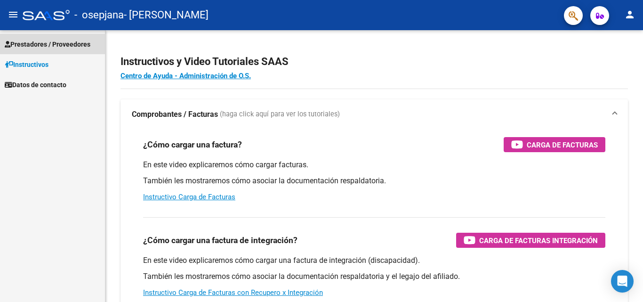
click at [65, 41] on span "Prestadores / Proveedores" at bounding box center [48, 44] width 86 height 10
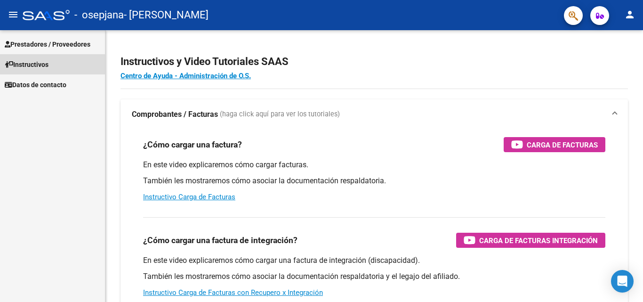
click at [61, 56] on link "Instructivos" at bounding box center [52, 64] width 105 height 20
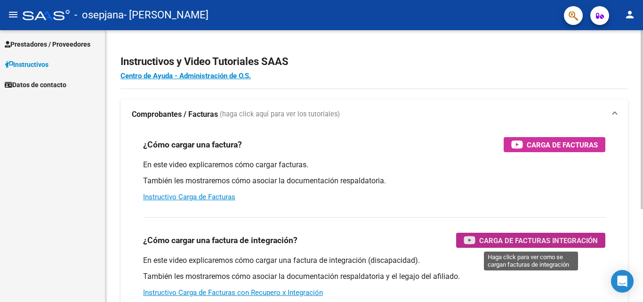
click at [504, 236] on span "Carga de Facturas Integración" at bounding box center [538, 240] width 119 height 12
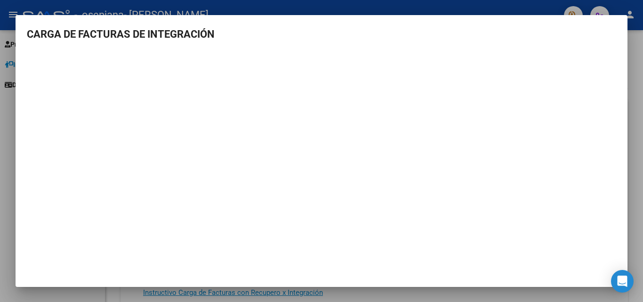
click at [629, 66] on div at bounding box center [321, 151] width 643 height 302
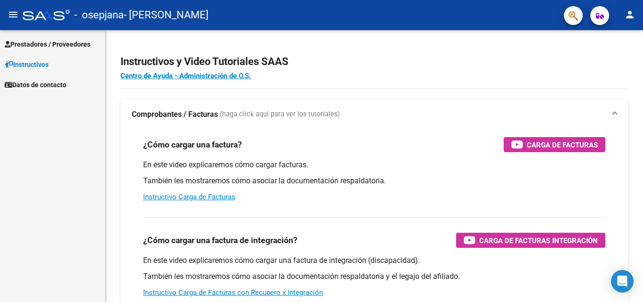
click at [629, 66] on div "Instructivos y Video Tutoriales SAAS Centro de Ayuda - Administración de O.S. C…" at bounding box center [373, 236] width 537 height 413
click at [631, 28] on div "menu - osepjana - [PERSON_NAME] SOLEDAD person Prestadores / Proveedores Factur…" at bounding box center [321, 151] width 643 height 302
click at [629, 18] on mat-icon "person" at bounding box center [629, 14] width 11 height 11
click at [629, 18] on div at bounding box center [321, 151] width 643 height 302
click at [60, 40] on span "Prestadores / Proveedores" at bounding box center [48, 44] width 86 height 10
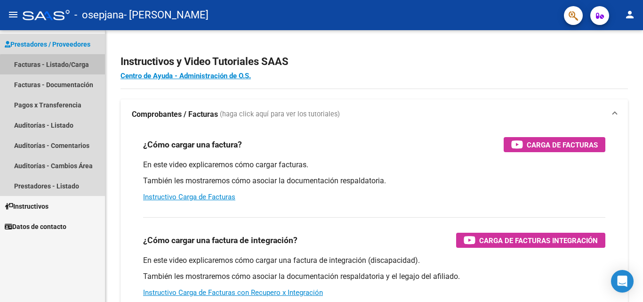
click at [67, 66] on link "Facturas - Listado/Carga" at bounding box center [52, 64] width 105 height 20
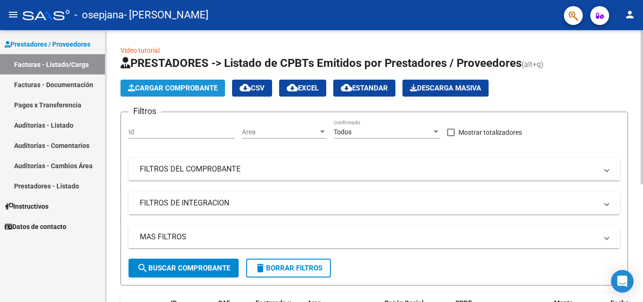
click at [194, 84] on span "Cargar Comprobante" at bounding box center [172, 88] width 89 height 8
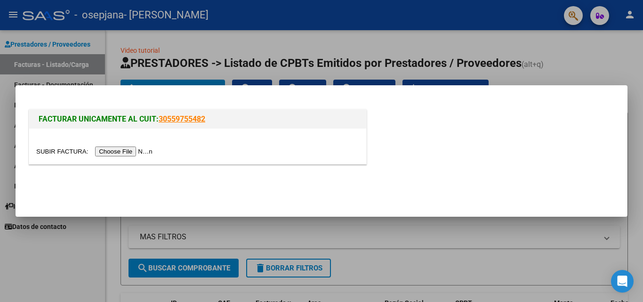
click at [132, 147] on input "file" at bounding box center [95, 151] width 119 height 10
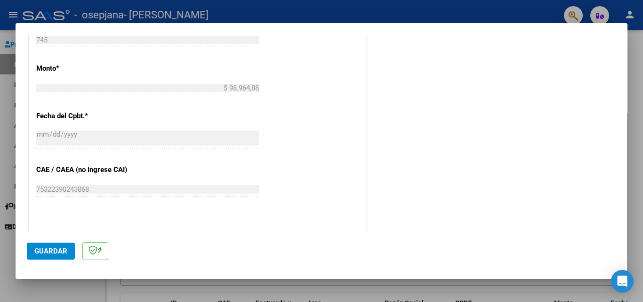
scroll to position [368, 0]
click at [51, 243] on button "Guardar" at bounding box center [51, 250] width 48 height 17
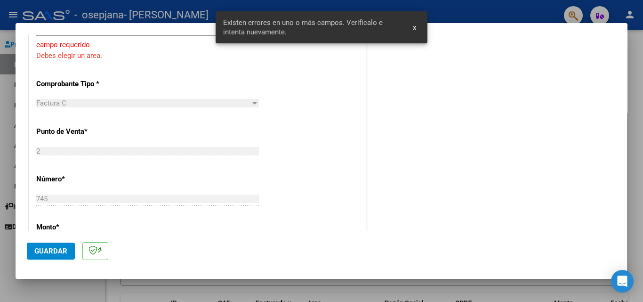
scroll to position [127, 0]
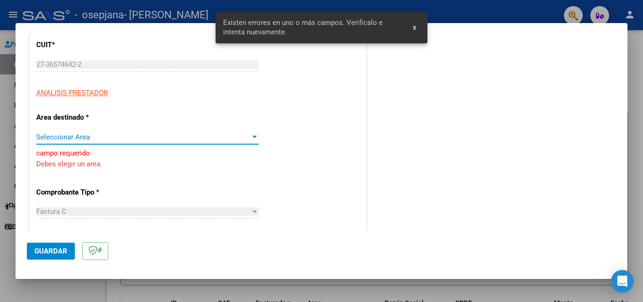
click at [111, 138] on span "Seleccionar Area" at bounding box center [143, 137] width 214 height 8
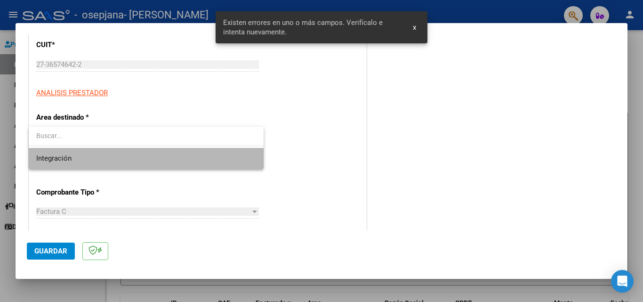
click at [102, 155] on span "Integración" at bounding box center [146, 158] width 220 height 21
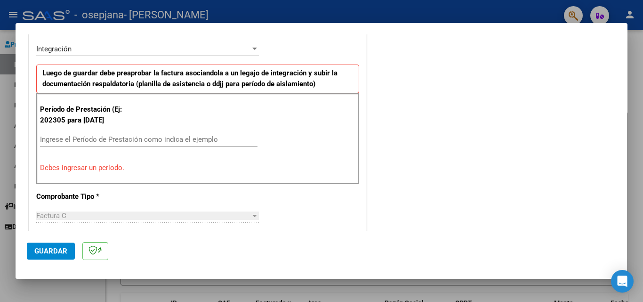
scroll to position [221, 0]
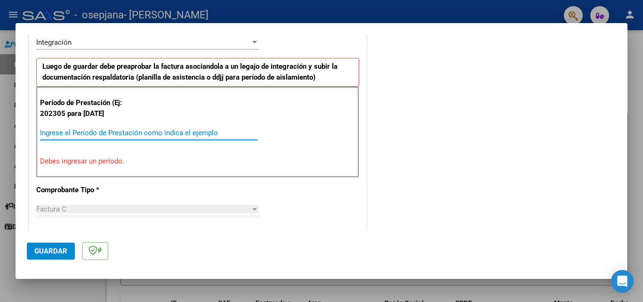
click at [141, 131] on input "Ingrese el Período de Prestación como indica el ejemplo" at bounding box center [148, 132] width 217 height 8
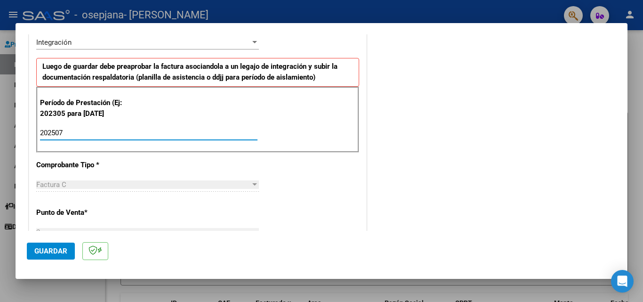
type input "202507"
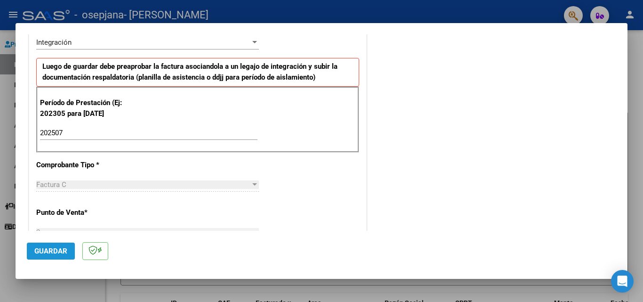
click at [51, 253] on span "Guardar" at bounding box center [50, 250] width 33 height 8
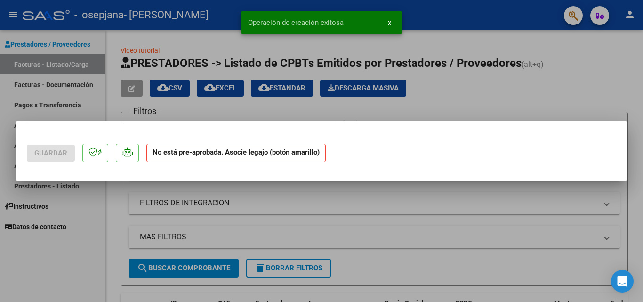
scroll to position [0, 0]
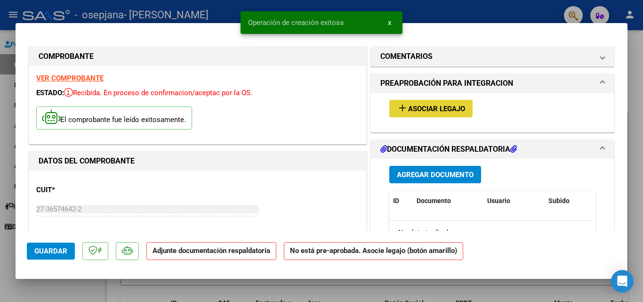
click at [430, 108] on span "Asociar Legajo" at bounding box center [436, 108] width 57 height 8
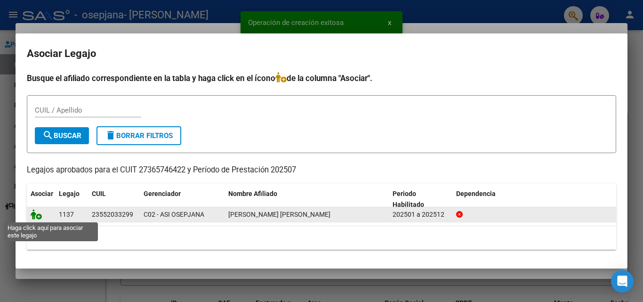
click at [38, 214] on icon at bounding box center [36, 214] width 11 height 10
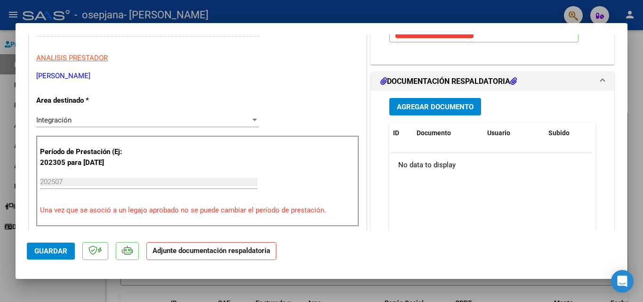
scroll to position [182, 0]
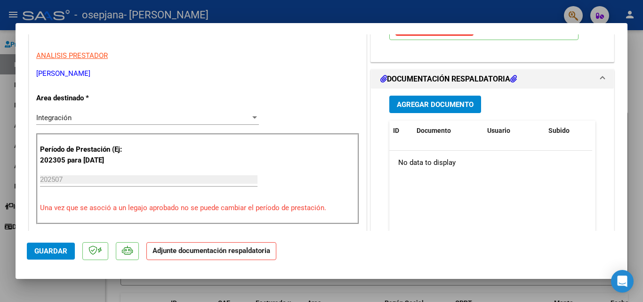
click at [447, 101] on span "Agregar Documento" at bounding box center [435, 104] width 77 height 8
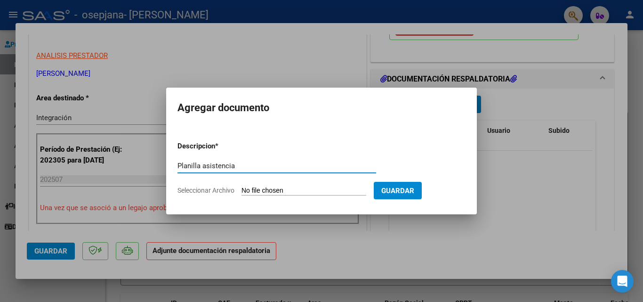
type input "Planilla asistencia"
click at [269, 191] on input "Seleccionar Archivo" at bounding box center [303, 190] width 125 height 9
type input "C:\fakepath\Planilla [PERSON_NAME] [DATE].pdf"
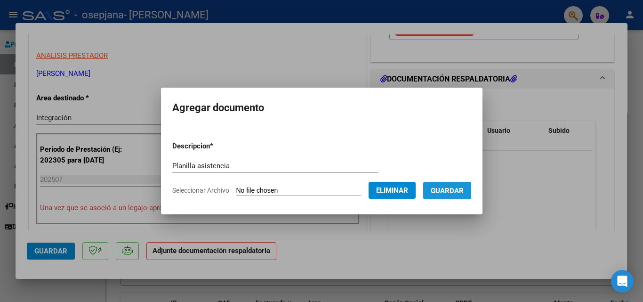
click at [463, 193] on span "Guardar" at bounding box center [446, 190] width 33 height 8
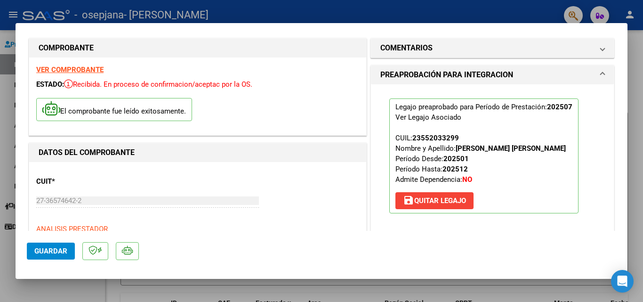
scroll to position [0, 0]
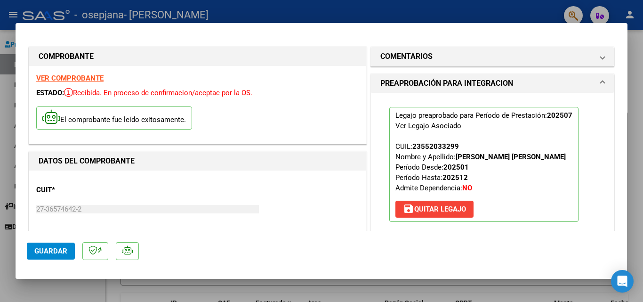
click at [43, 247] on span "Guardar" at bounding box center [50, 250] width 33 height 8
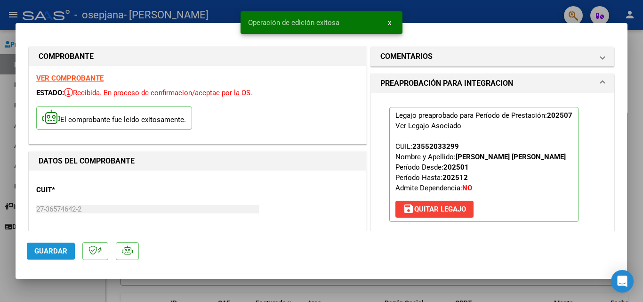
click at [43, 247] on span "Guardar" at bounding box center [50, 250] width 33 height 8
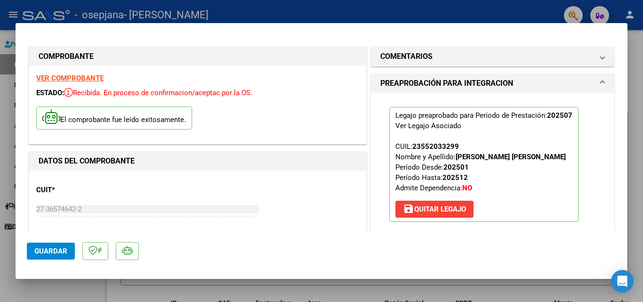
click at [642, 79] on div at bounding box center [321, 151] width 643 height 302
type input "$ 0,00"
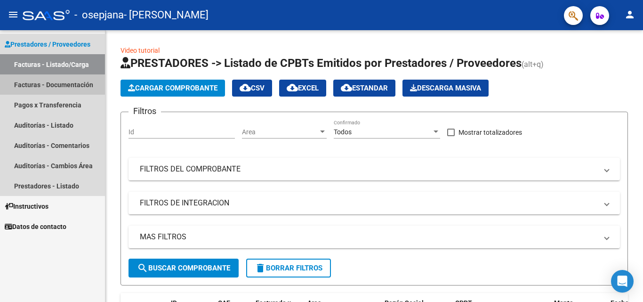
click at [73, 81] on link "Facturas - Documentación" at bounding box center [52, 84] width 105 height 20
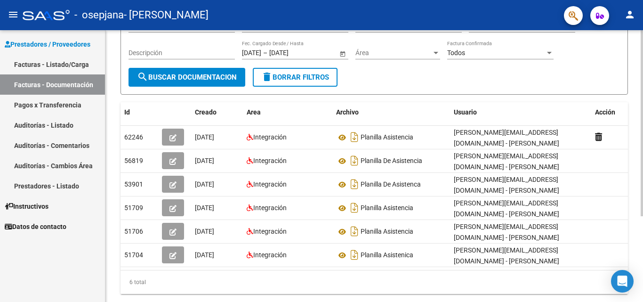
scroll to position [94, 0]
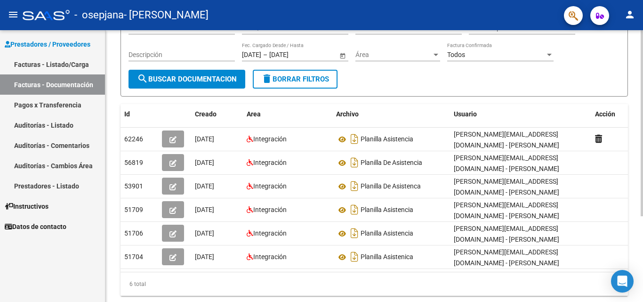
click at [642, 122] on div at bounding box center [641, 191] width 2 height 186
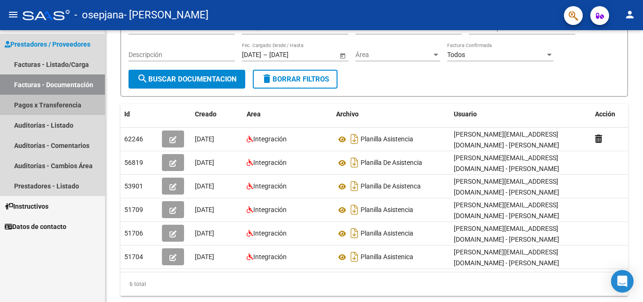
click at [90, 111] on link "Pagos x Transferencia" at bounding box center [52, 105] width 105 height 20
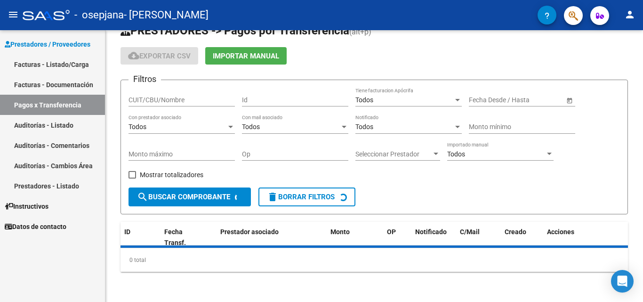
scroll to position [43, 0]
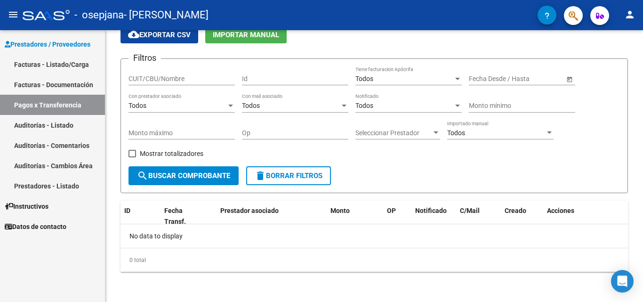
click at [82, 79] on link "Facturas - Documentación" at bounding box center [52, 84] width 105 height 20
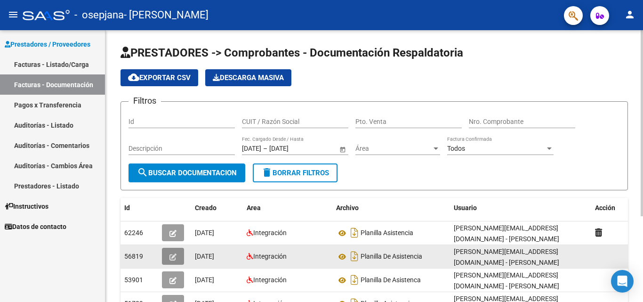
click at [176, 254] on icon "button" at bounding box center [172, 256] width 7 height 7
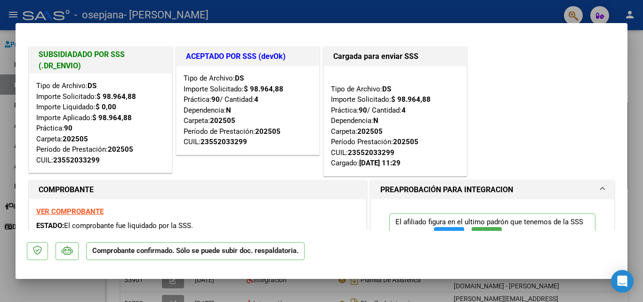
click at [642, 126] on div at bounding box center [321, 151] width 643 height 302
type input "$ 0,00"
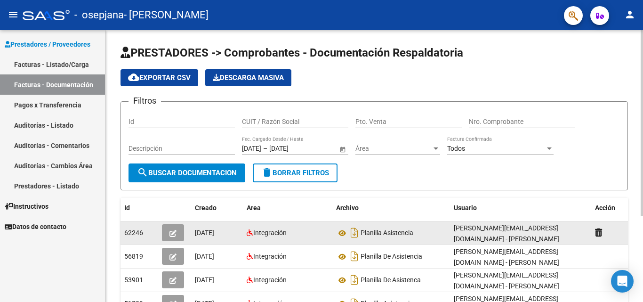
click at [175, 238] on button "button" at bounding box center [173, 232] width 22 height 17
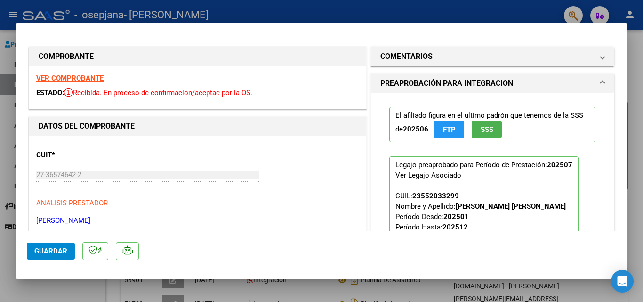
click at [642, 61] on div at bounding box center [321, 151] width 643 height 302
type input "$ 0,00"
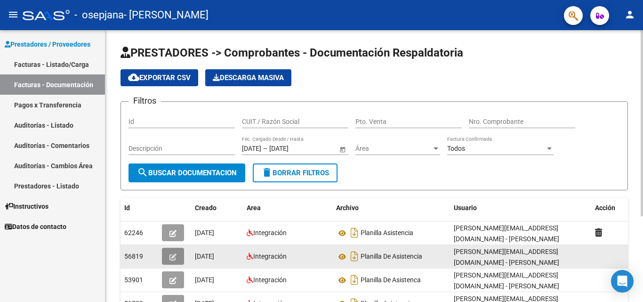
click at [174, 254] on icon "button" at bounding box center [172, 256] width 7 height 7
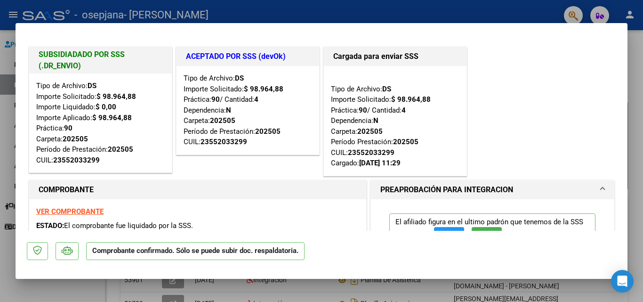
click at [642, 112] on div at bounding box center [321, 151] width 643 height 302
type input "$ 0,00"
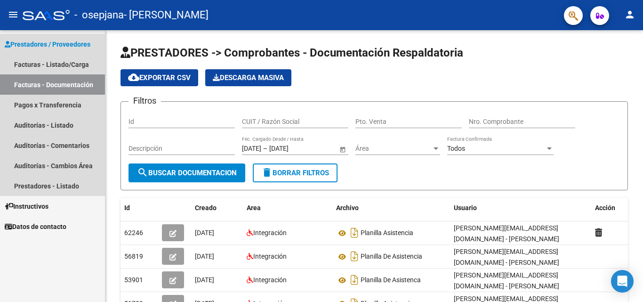
click at [69, 40] on span "Prestadores / Proveedores" at bounding box center [48, 44] width 86 height 10
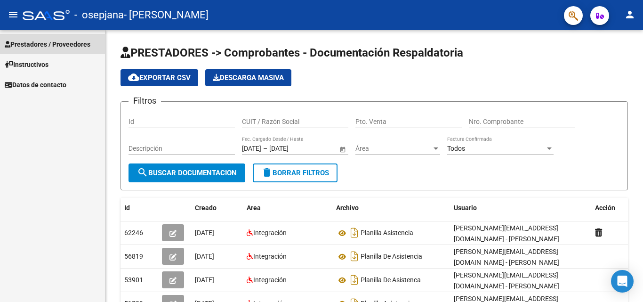
click at [69, 40] on span "Prestadores / Proveedores" at bounding box center [48, 44] width 86 height 10
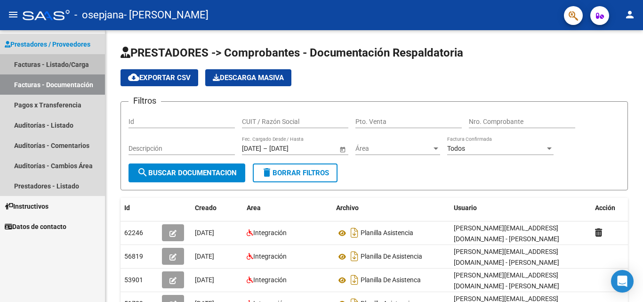
click at [68, 67] on link "Facturas - Listado/Carga" at bounding box center [52, 64] width 105 height 20
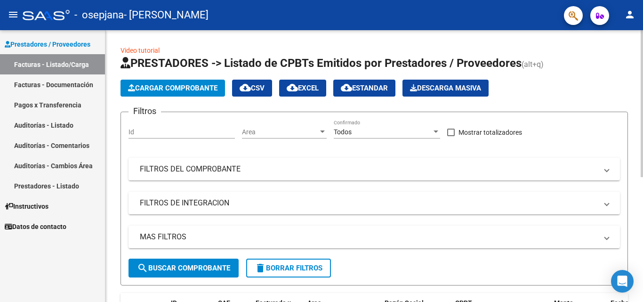
click at [207, 95] on button "Cargar Comprobante" at bounding box center [172, 87] width 104 height 17
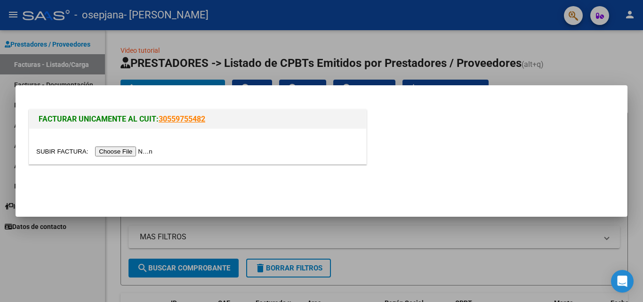
click at [128, 146] on div at bounding box center [197, 151] width 323 height 11
click at [129, 152] on input "file" at bounding box center [95, 151] width 119 height 10
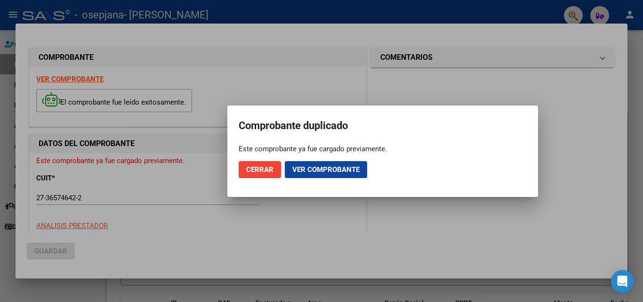
click at [249, 179] on mat-dialog-actions "Cerrar Ver comprobante" at bounding box center [382, 169] width 288 height 32
click at [253, 174] on button "Cerrar" at bounding box center [259, 169] width 42 height 17
